Goal: Task Accomplishment & Management: Manage account settings

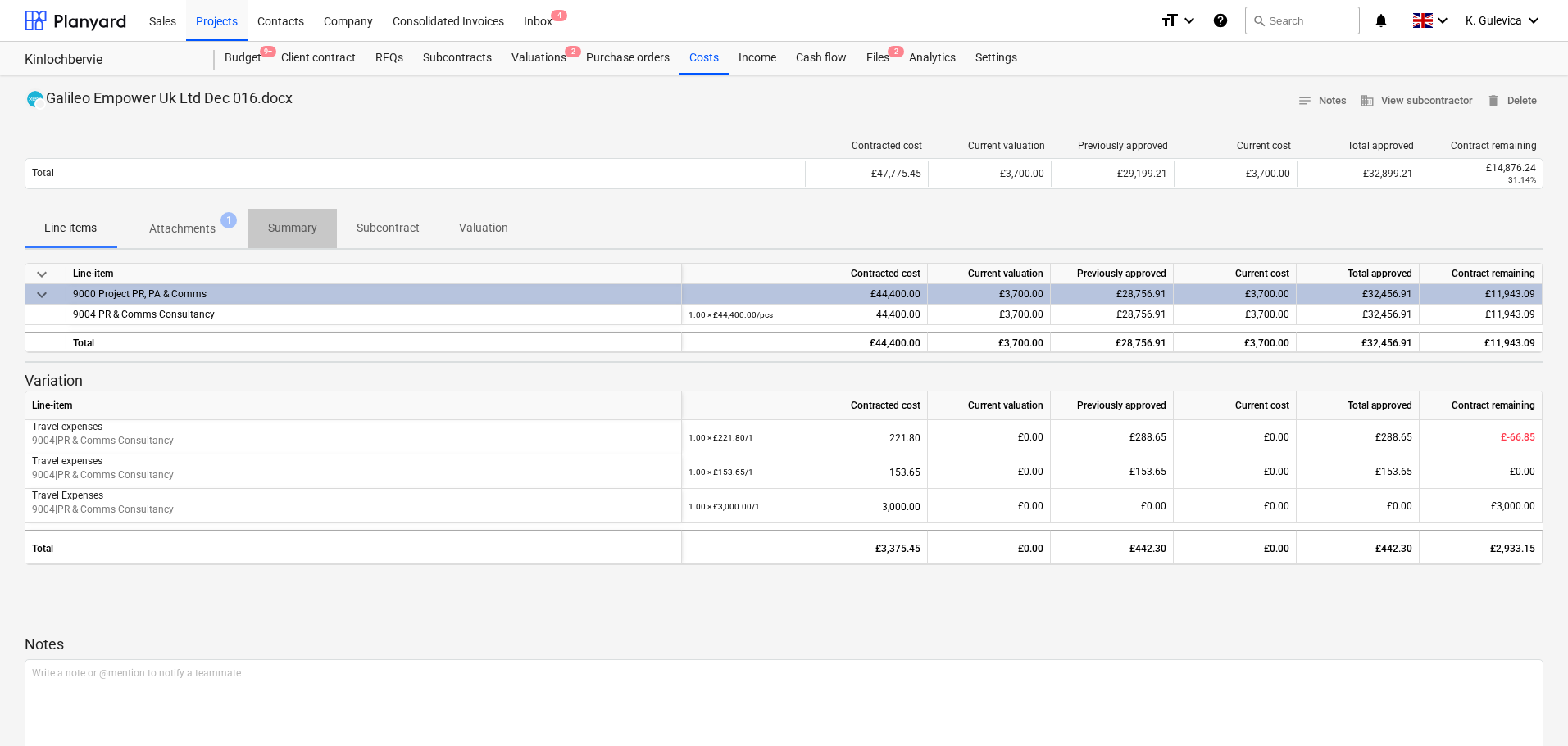
click at [297, 223] on p "Summary" at bounding box center [292, 228] width 49 height 17
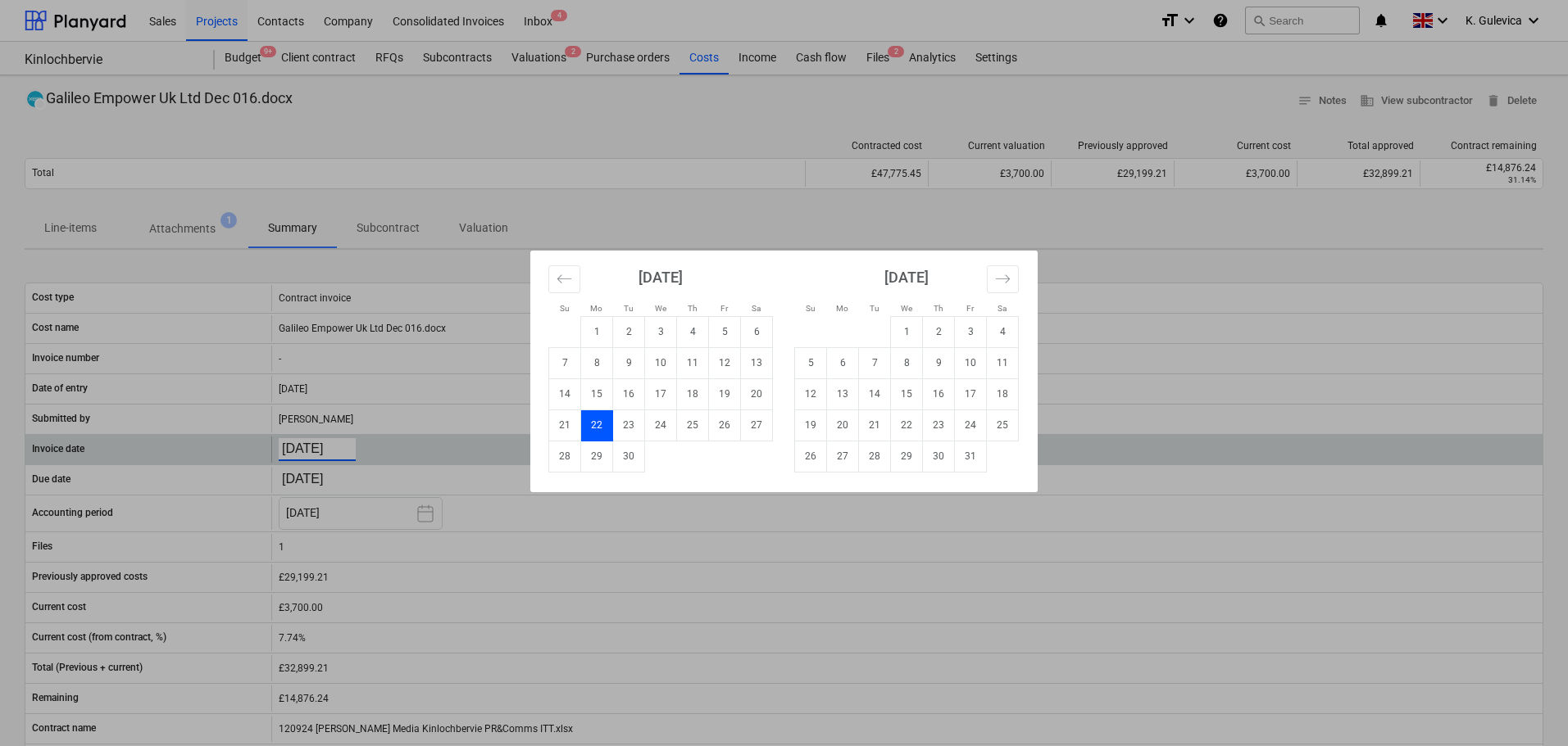
click at [308, 454] on body "Sales Projects Contacts Company Consolidated Invoices Inbox 4 format_size keybo…" at bounding box center [784, 373] width 1568 height 746
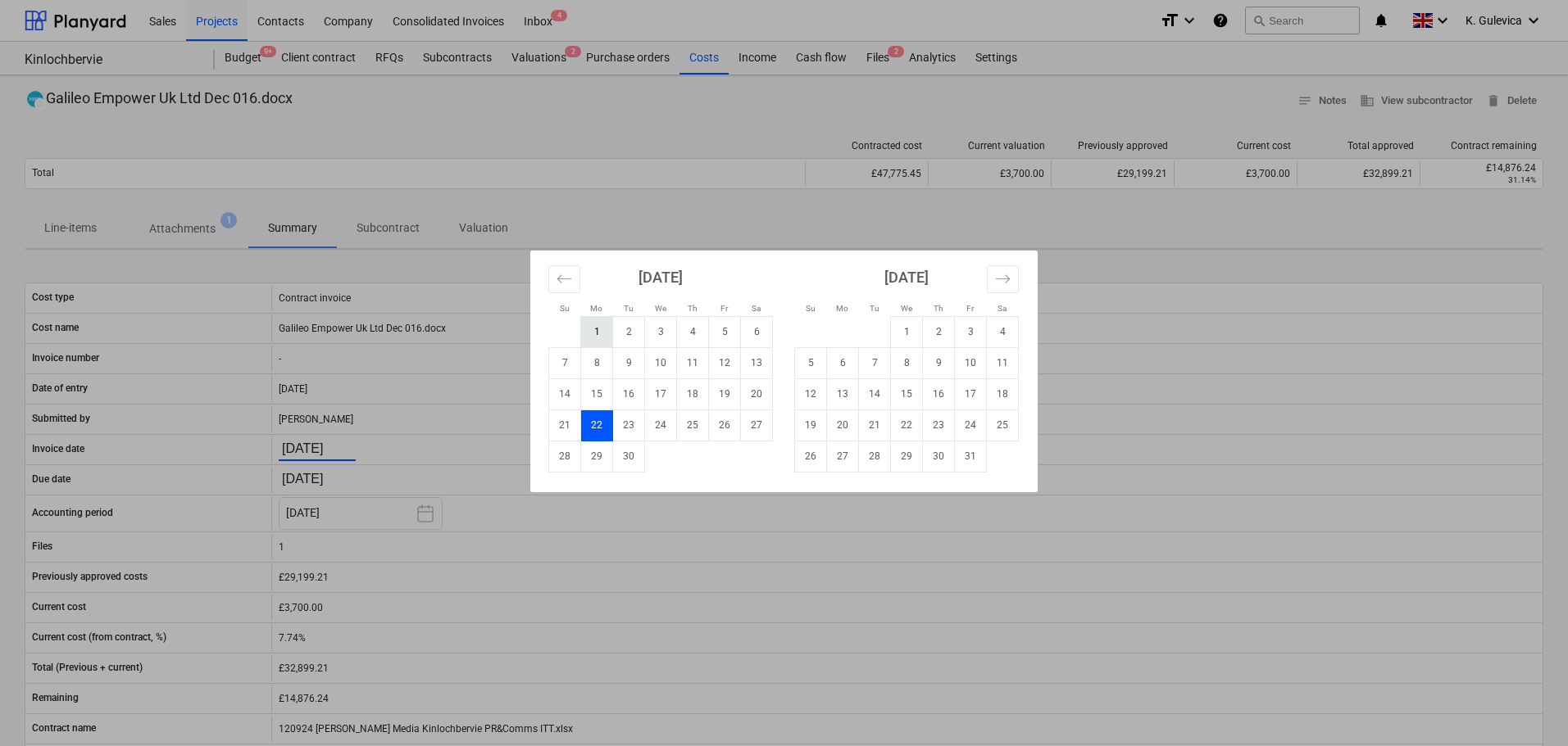
click at [600, 334] on td "1" at bounding box center [597, 332] width 32 height 31
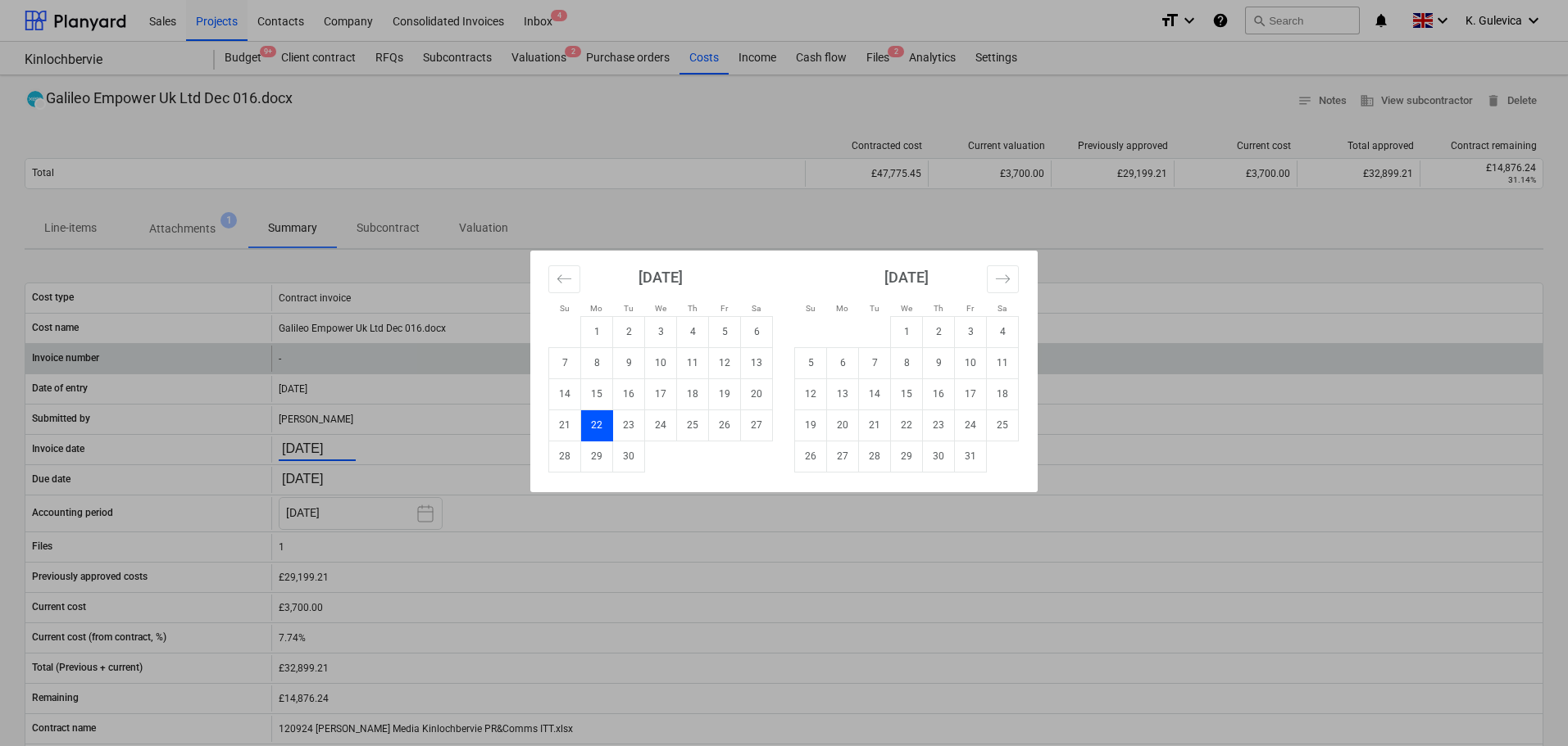
type input "01.09.2025"
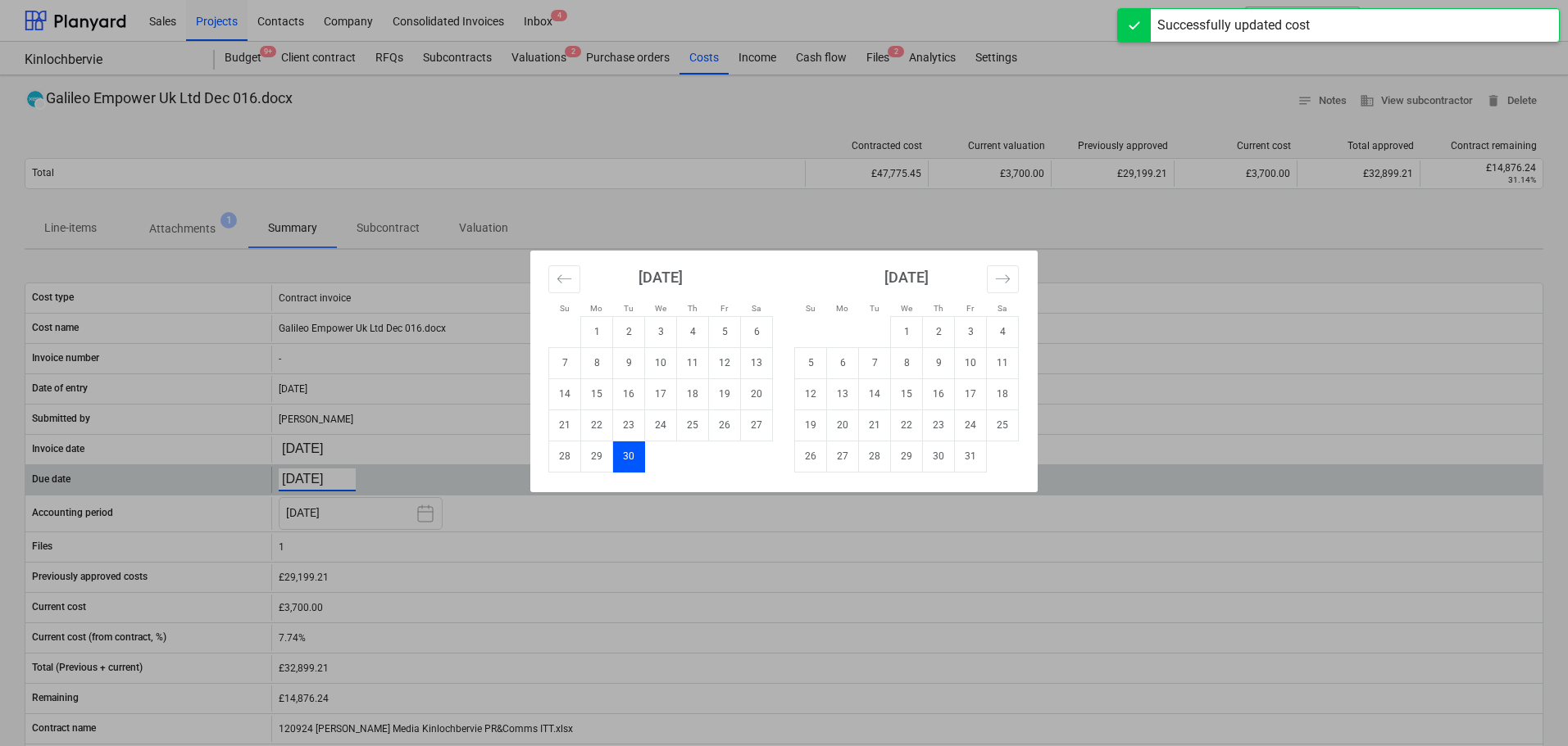
click at [332, 481] on body "Sales Projects Contacts Company Consolidated Invoices Inbox 4 format_size keybo…" at bounding box center [784, 373] width 1568 height 746
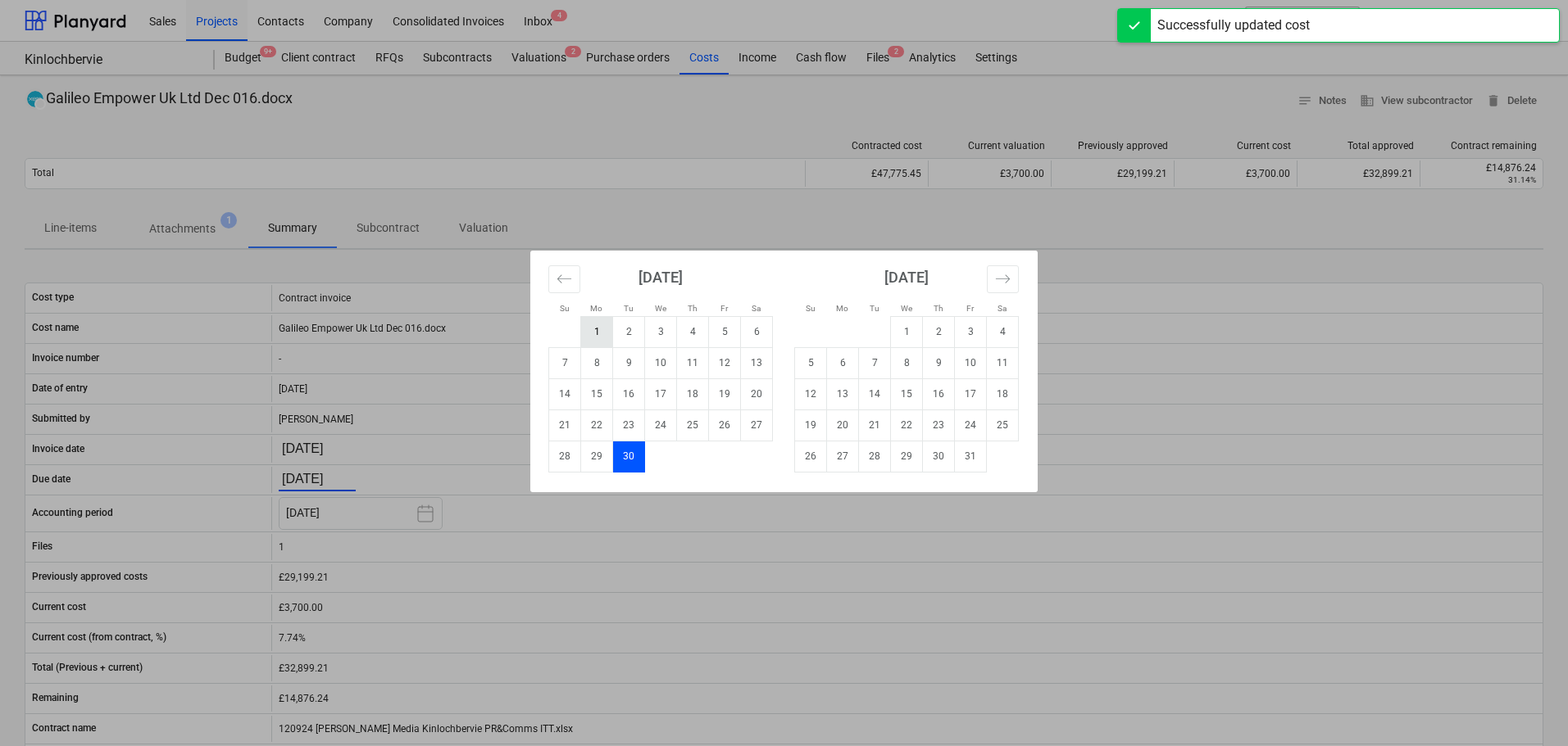
click at [602, 336] on td "1" at bounding box center [597, 332] width 32 height 31
type input "01.09.2025"
